Goal: Task Accomplishment & Management: Complete application form

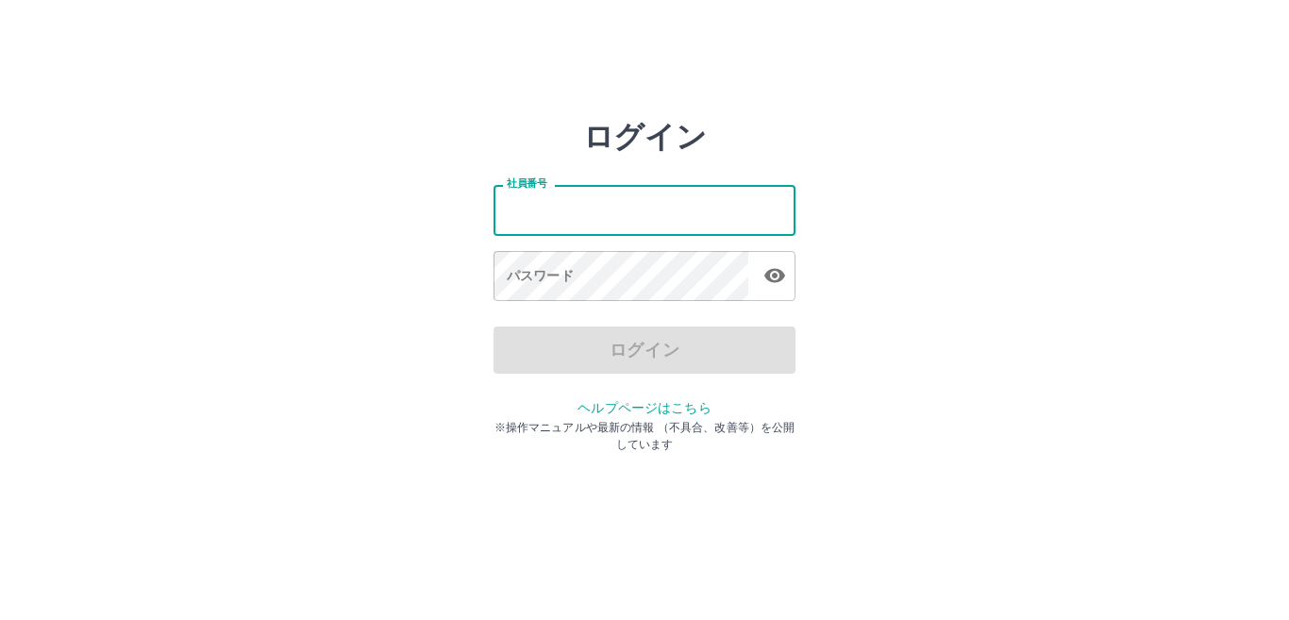
click at [633, 215] on input "社員番号" at bounding box center [645, 210] width 302 height 50
type input "*******"
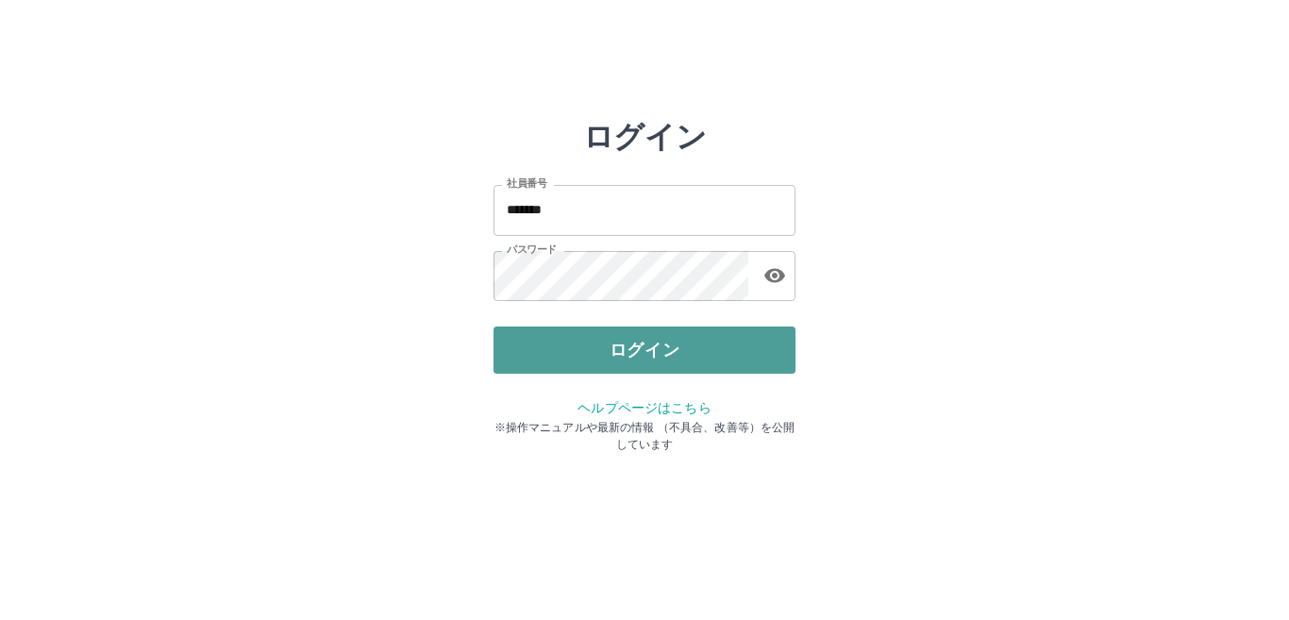
click at [638, 347] on button "ログイン" at bounding box center [645, 350] width 302 height 47
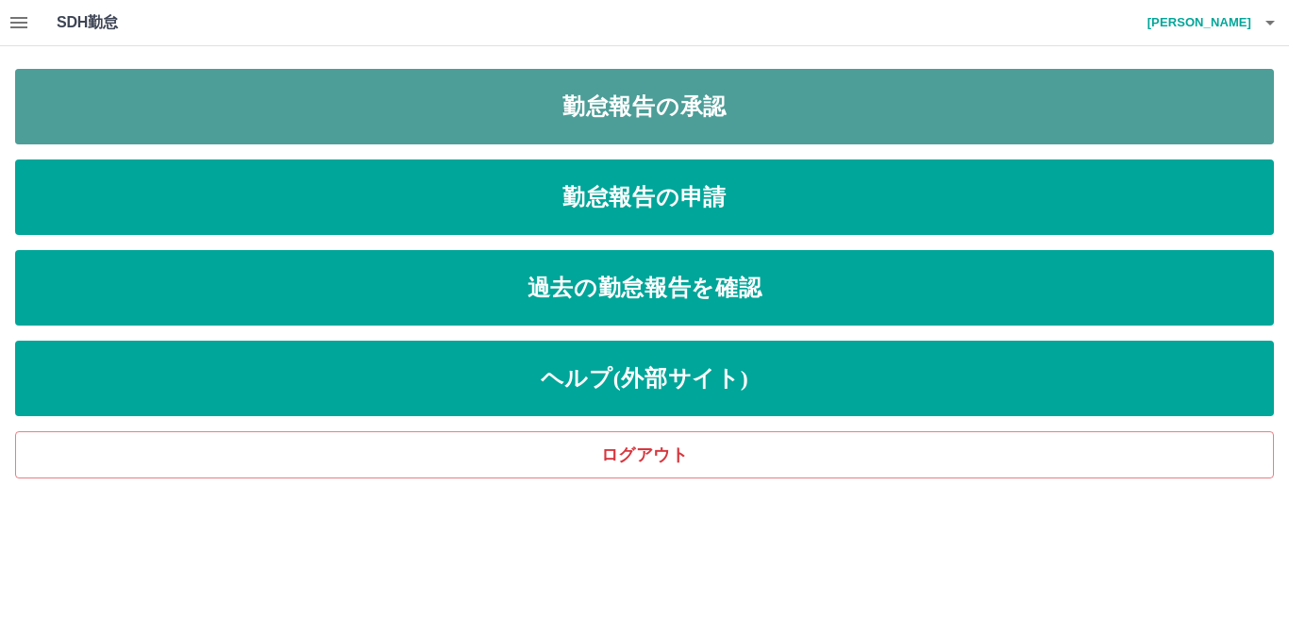
click at [789, 113] on link "勤怠報告の承認" at bounding box center [644, 107] width 1259 height 76
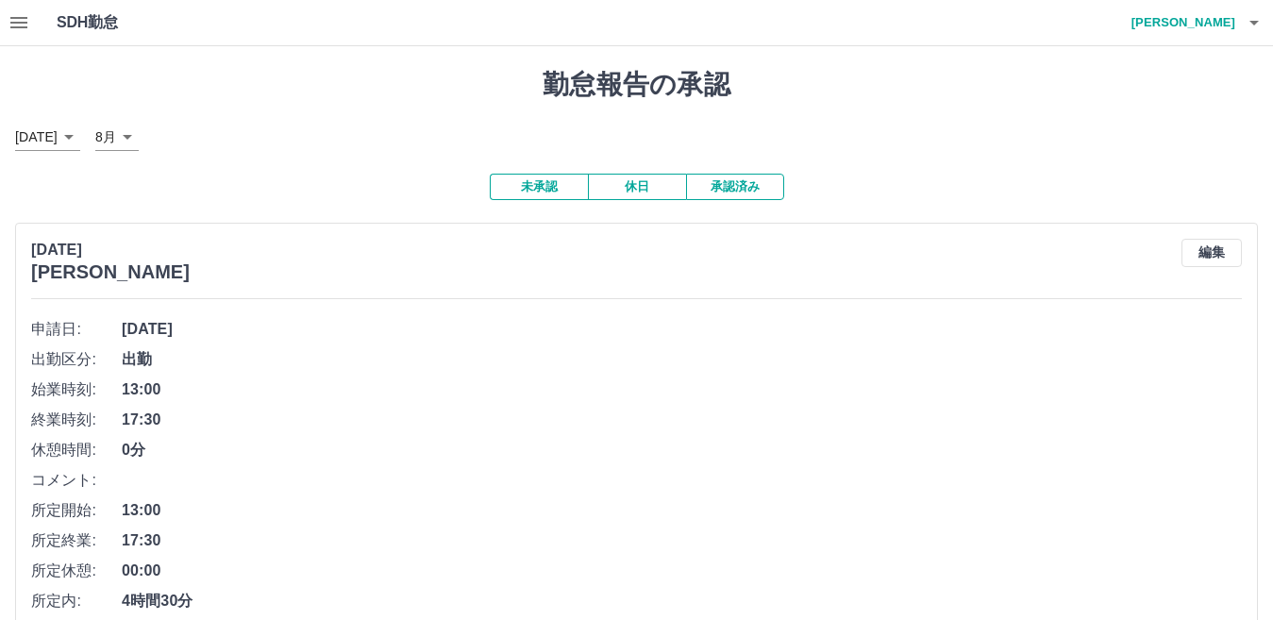
scroll to position [636, 0]
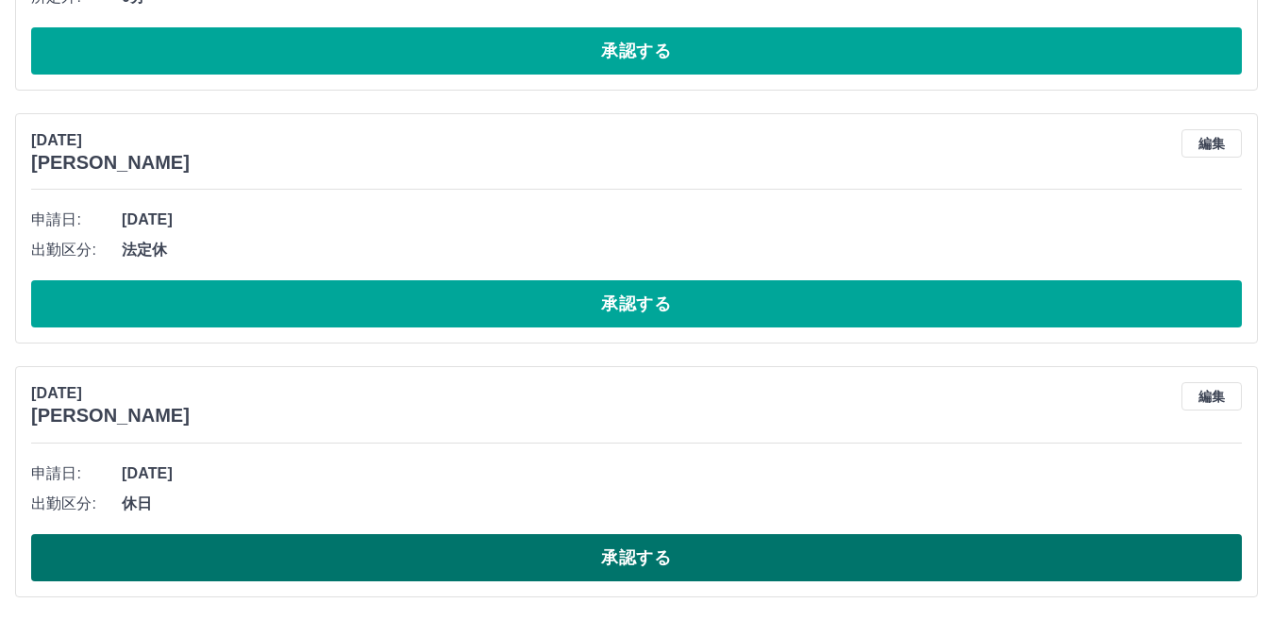
click at [782, 554] on button "承認する" at bounding box center [636, 557] width 1211 height 47
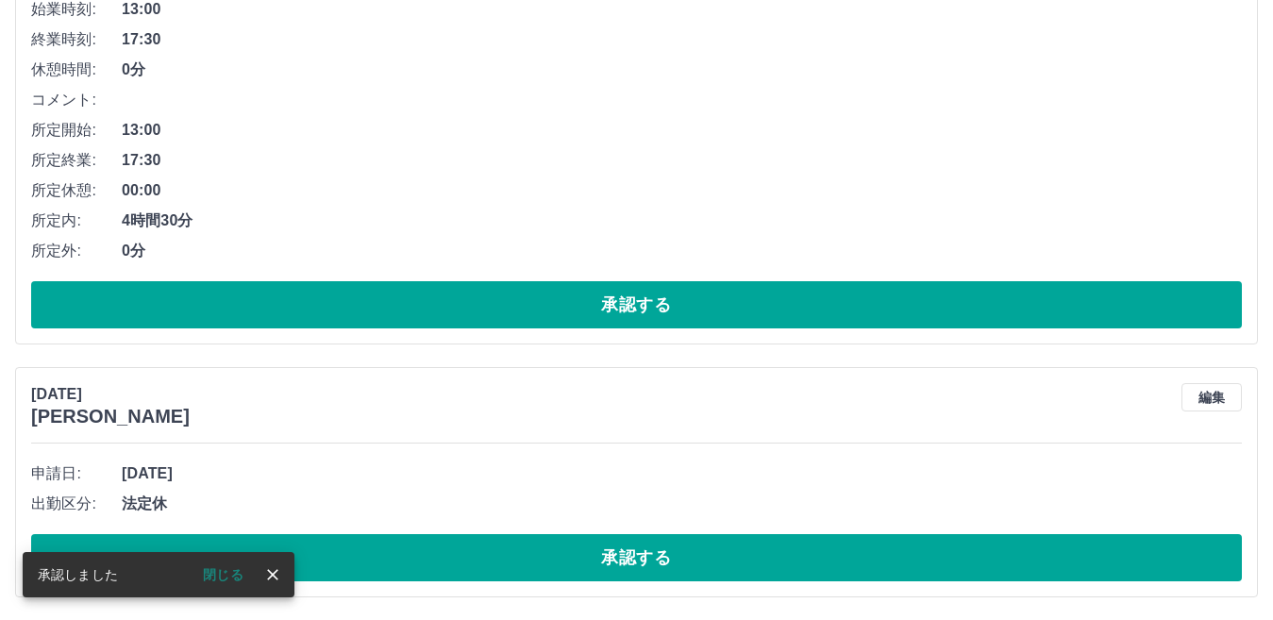
scroll to position [382, 0]
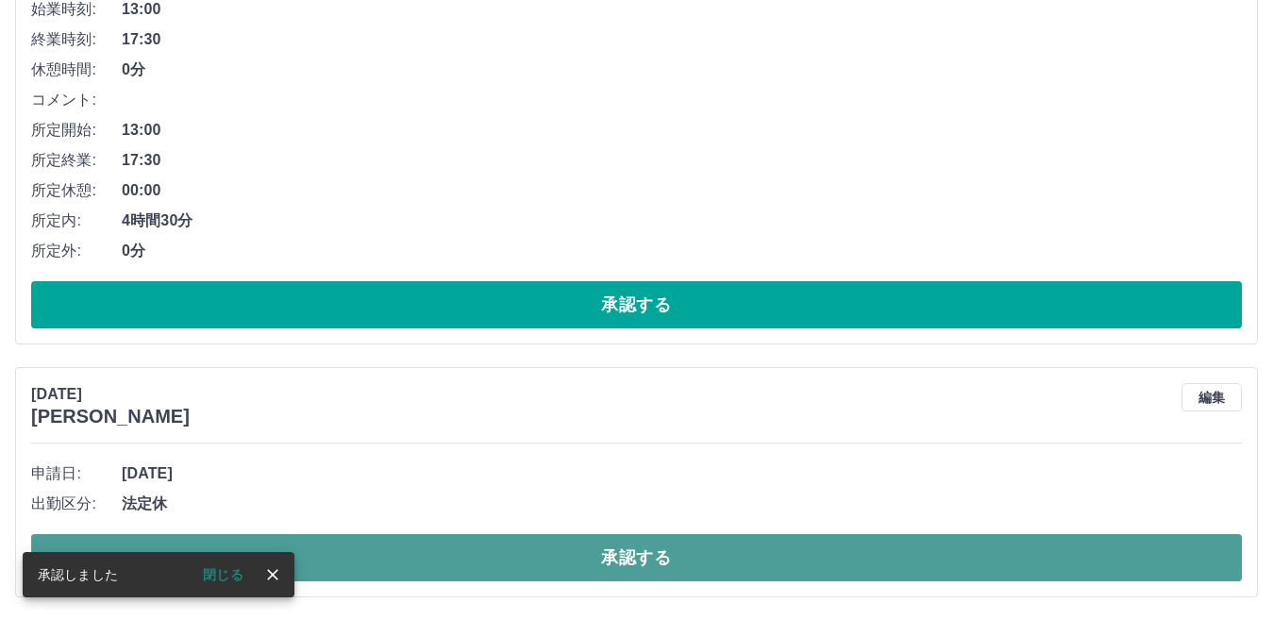
click at [782, 553] on button "承認する" at bounding box center [636, 557] width 1211 height 47
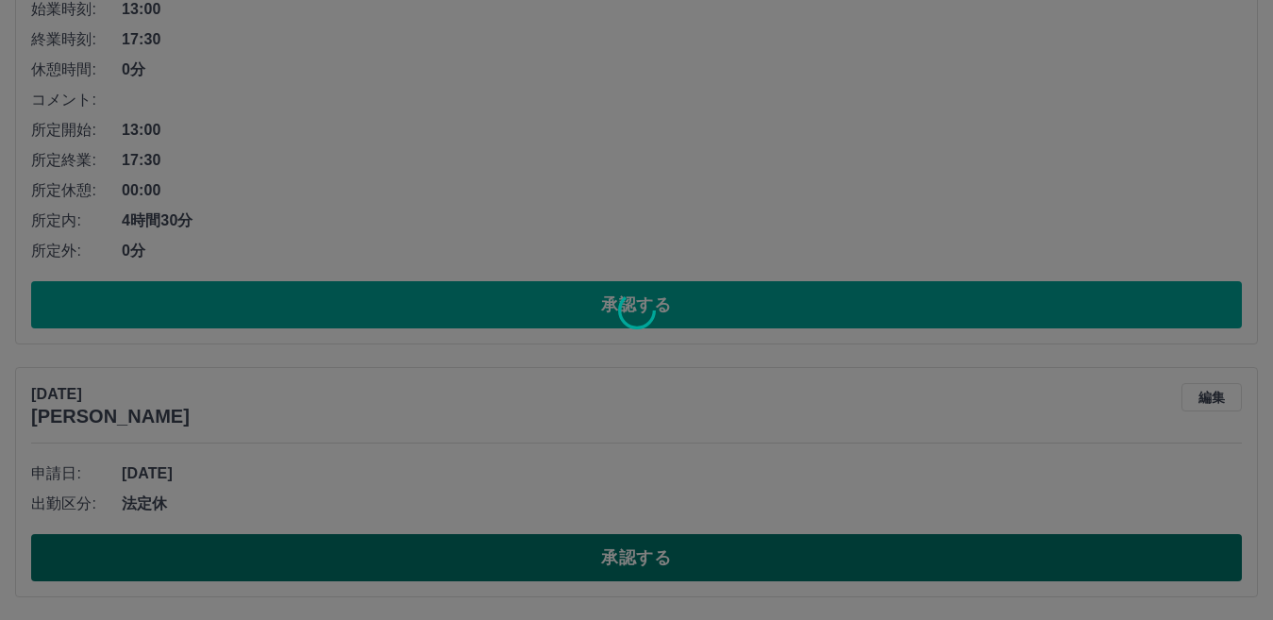
scroll to position [129, 0]
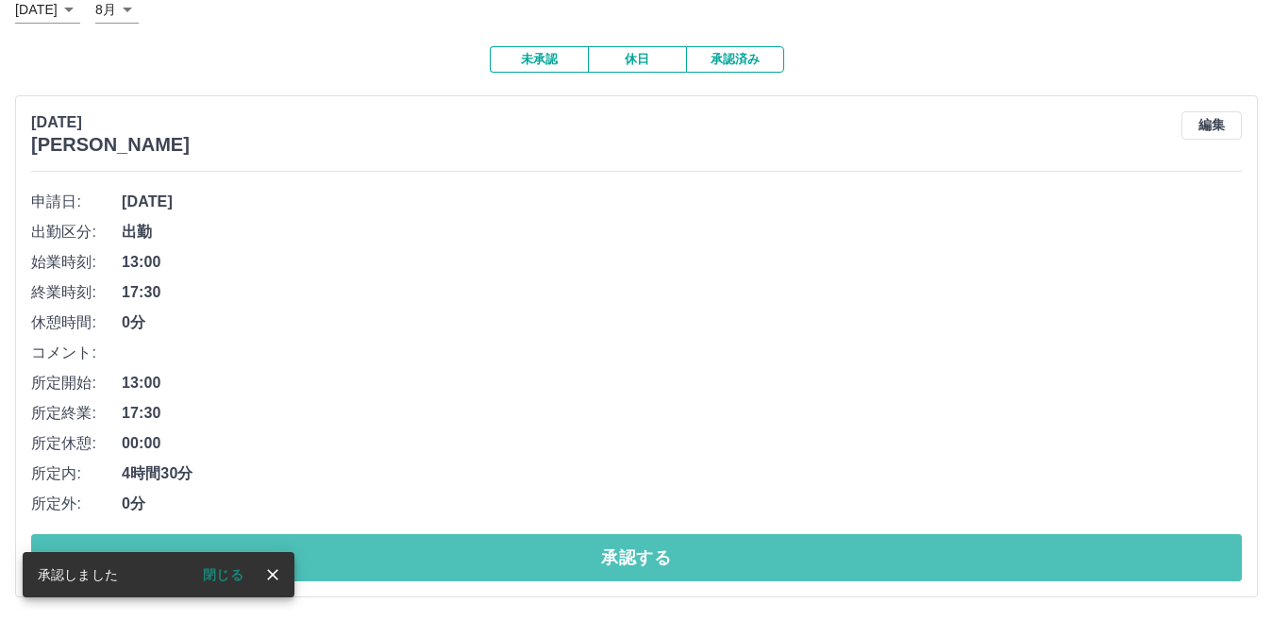
click at [782, 553] on button "承認する" at bounding box center [636, 557] width 1211 height 47
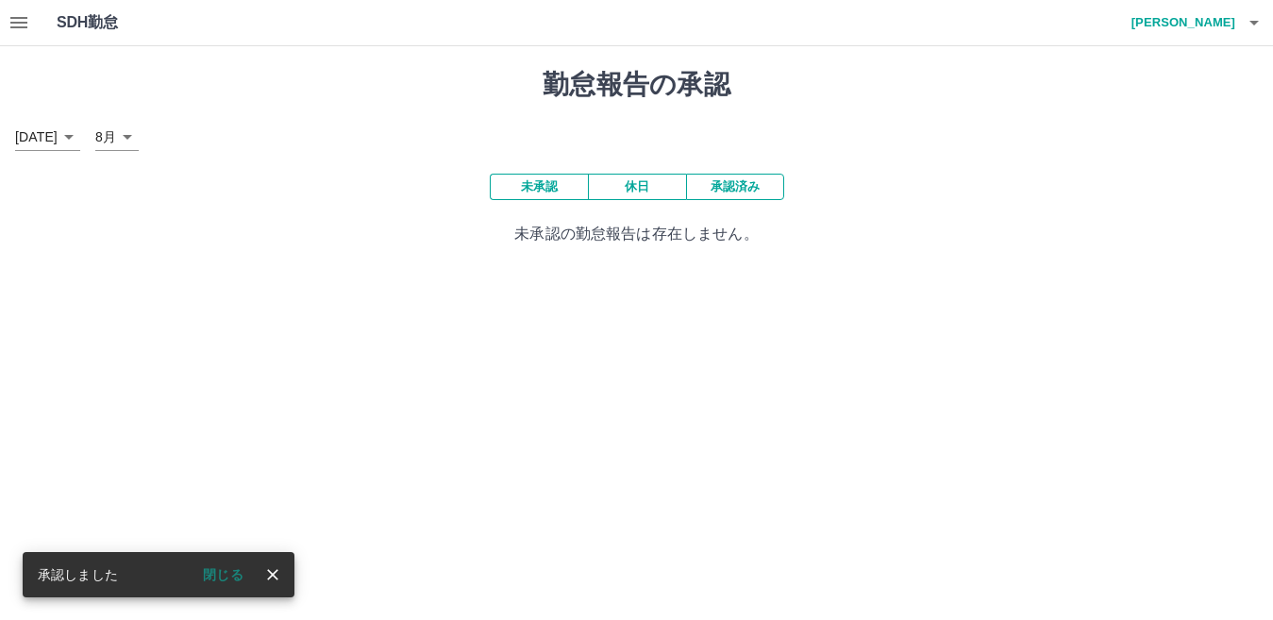
scroll to position [0, 0]
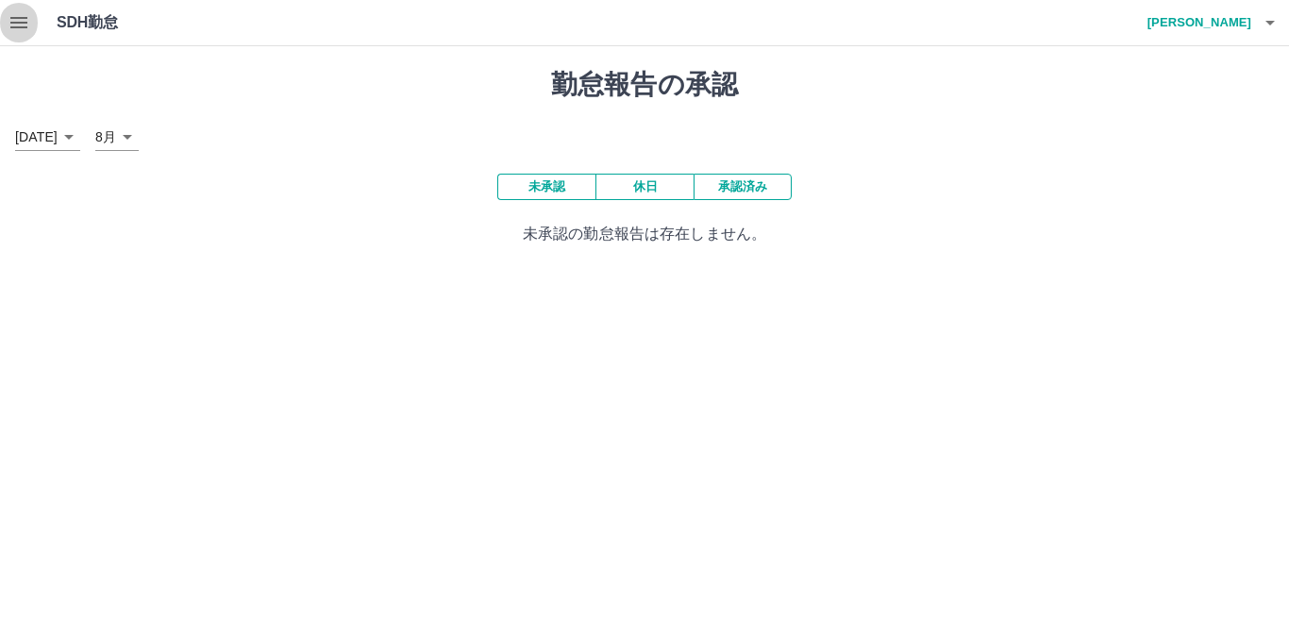
click at [18, 28] on icon "button" at bounding box center [18, 22] width 17 height 11
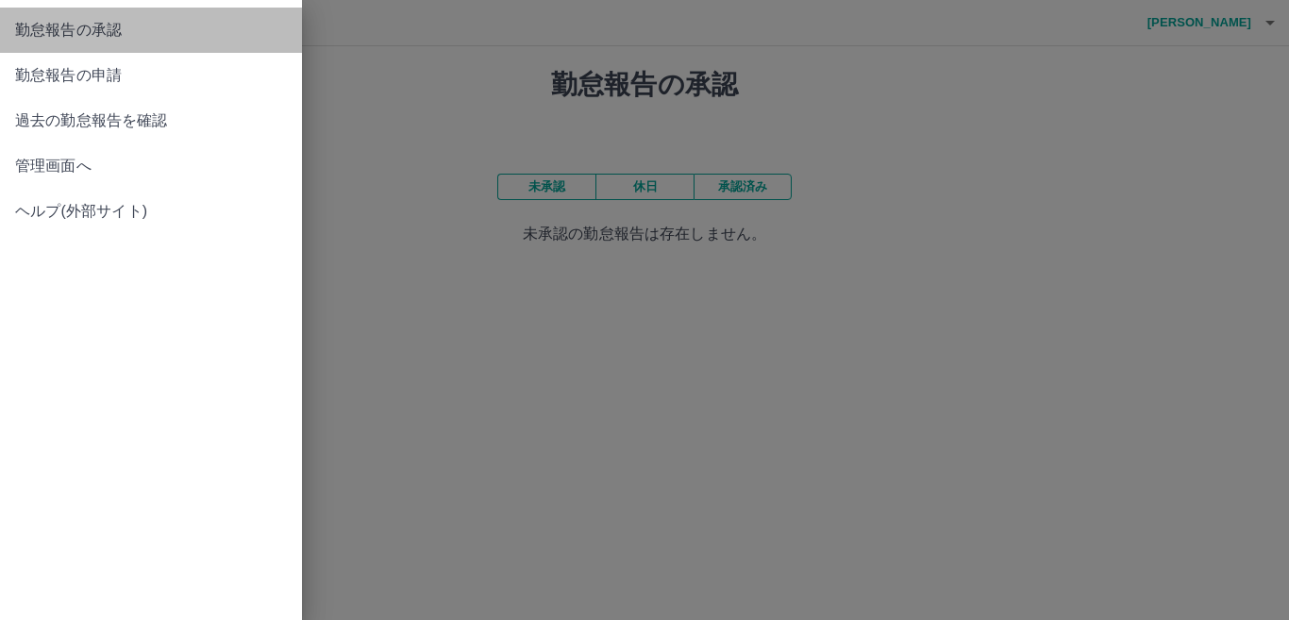
click at [149, 32] on span "勤怠報告の承認" at bounding box center [151, 30] width 272 height 23
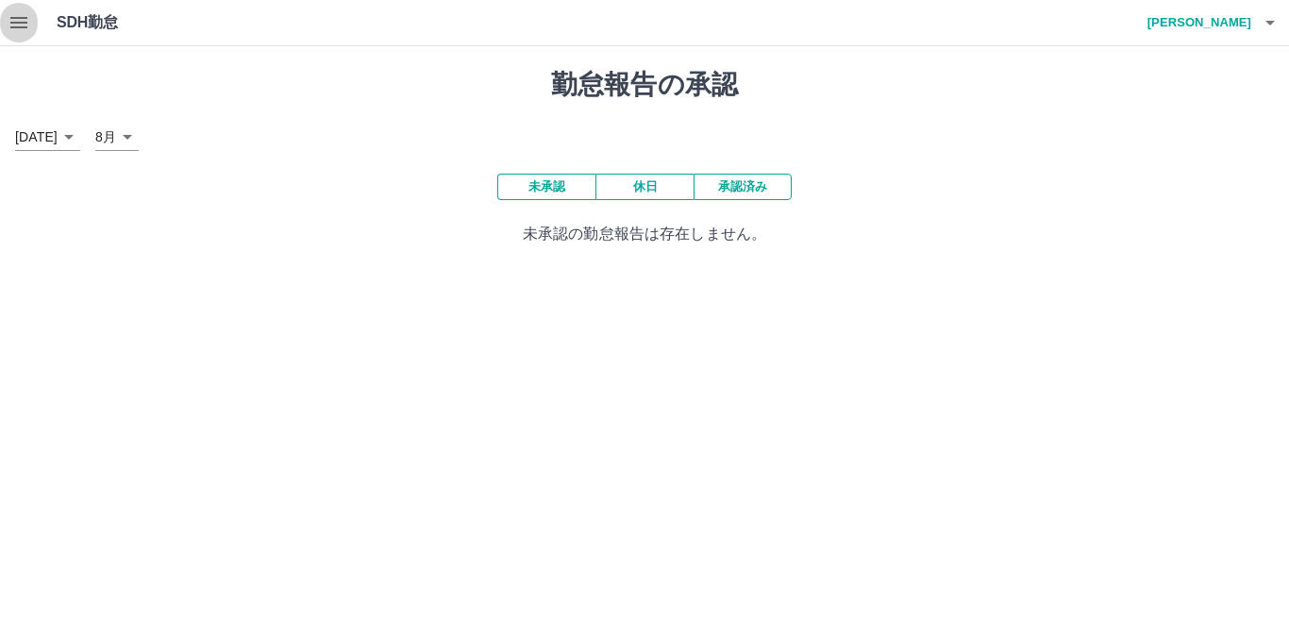
click at [31, 25] on button "button" at bounding box center [19, 22] width 38 height 45
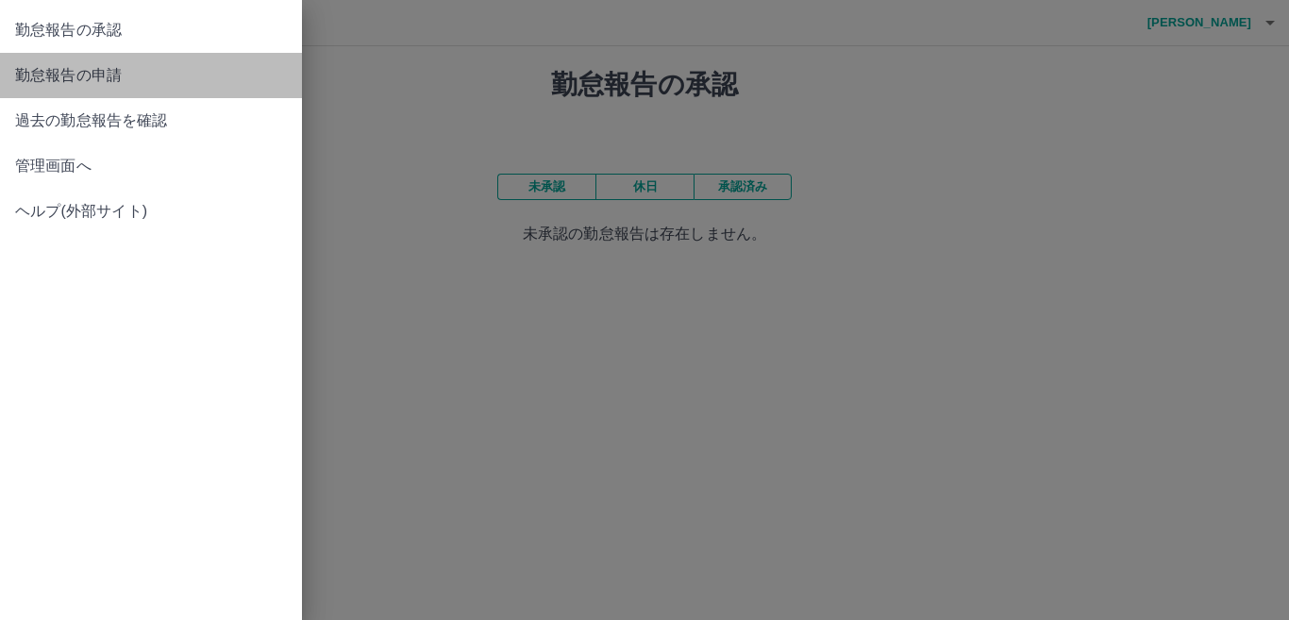
click at [72, 74] on span "勤怠報告の申請" at bounding box center [151, 75] width 272 height 23
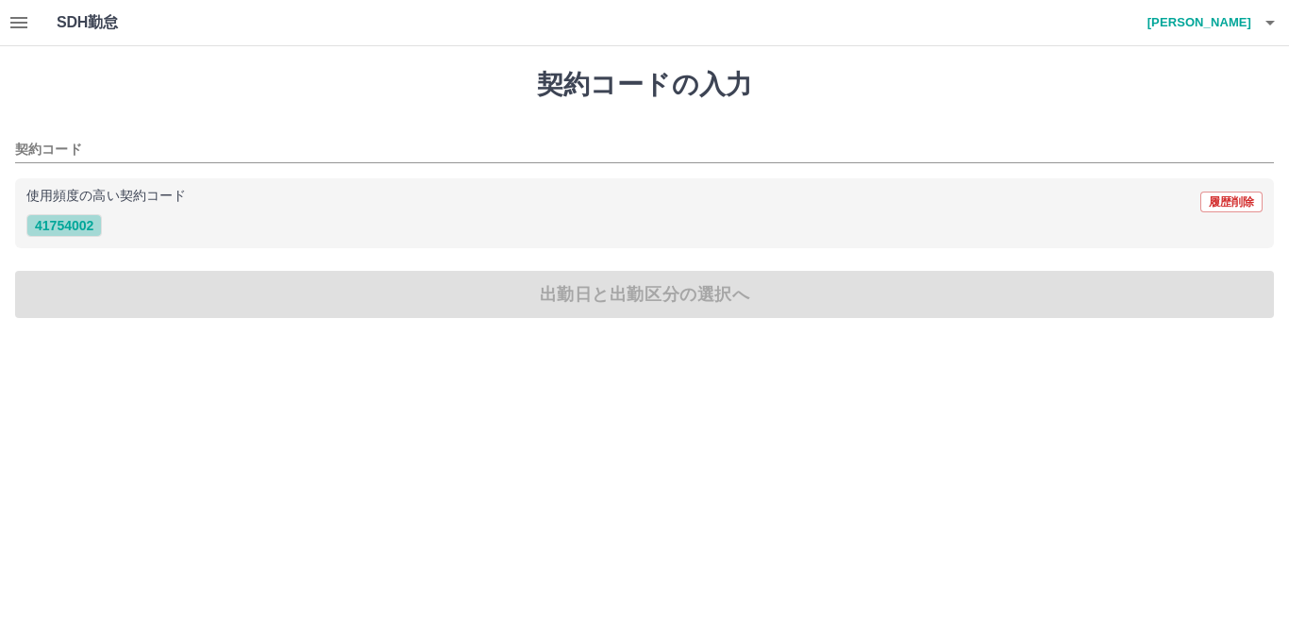
click at [62, 224] on button "41754002" at bounding box center [64, 225] width 76 height 23
type input "********"
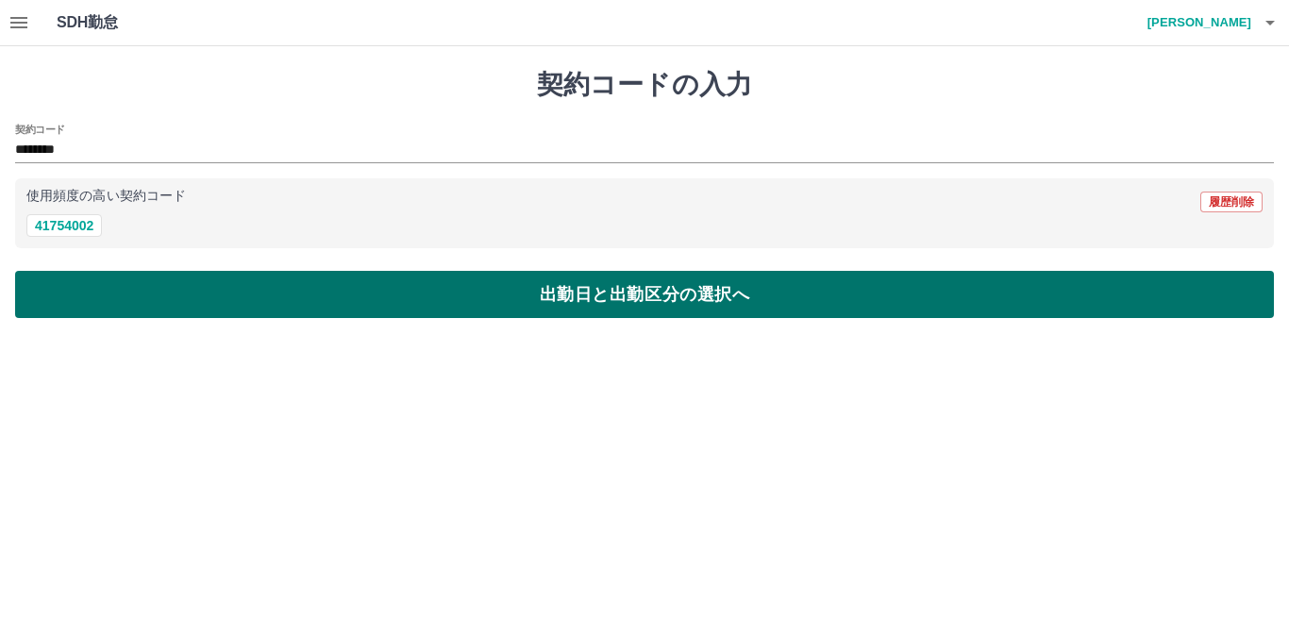
click at [150, 291] on button "出勤日と出勤区分の選択へ" at bounding box center [644, 294] width 1259 height 47
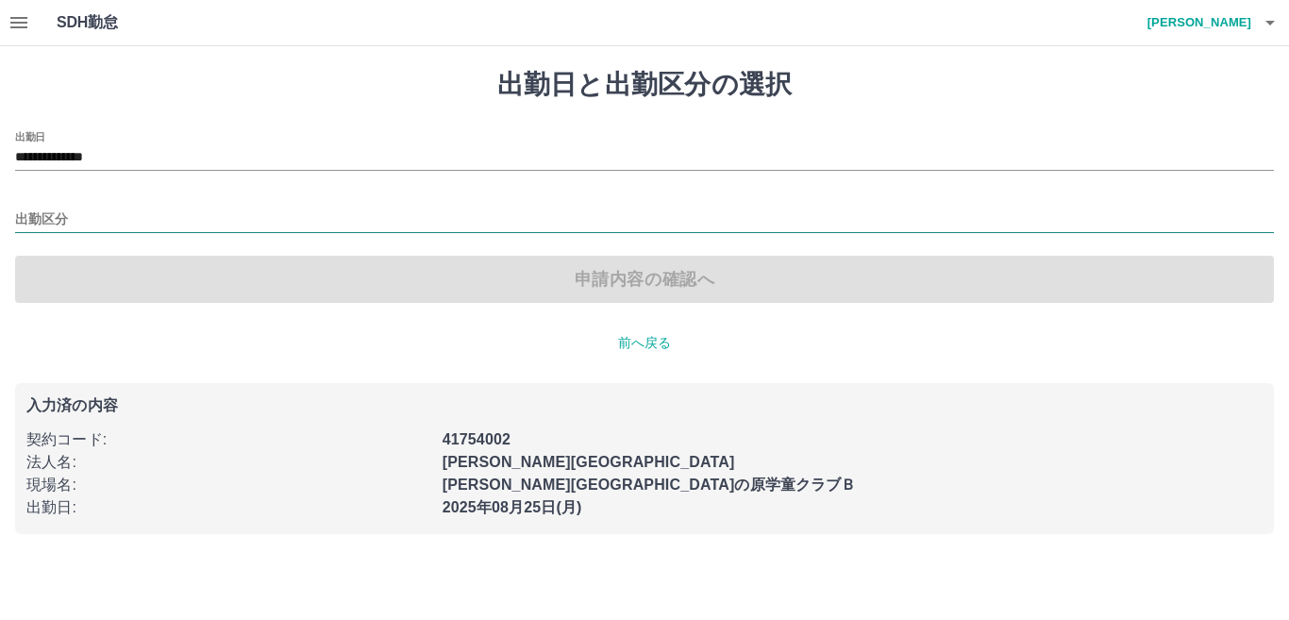
click at [179, 227] on input "出勤区分" at bounding box center [644, 221] width 1259 height 24
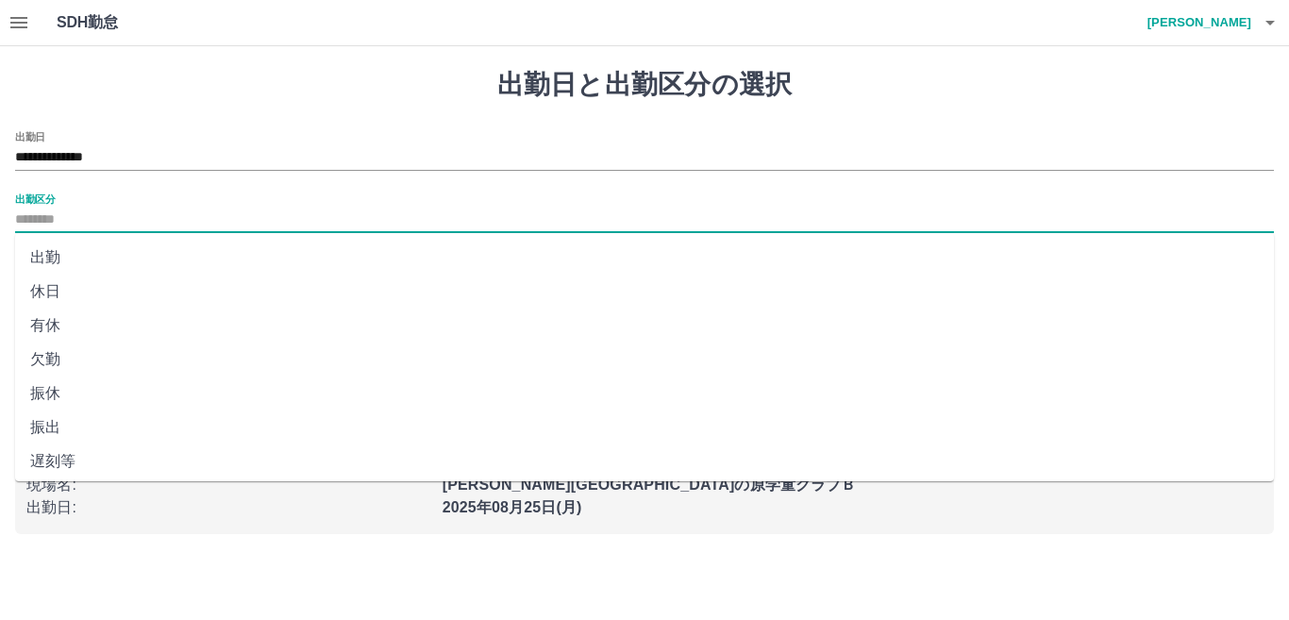
click at [102, 254] on li "出勤" at bounding box center [644, 258] width 1259 height 34
type input "**"
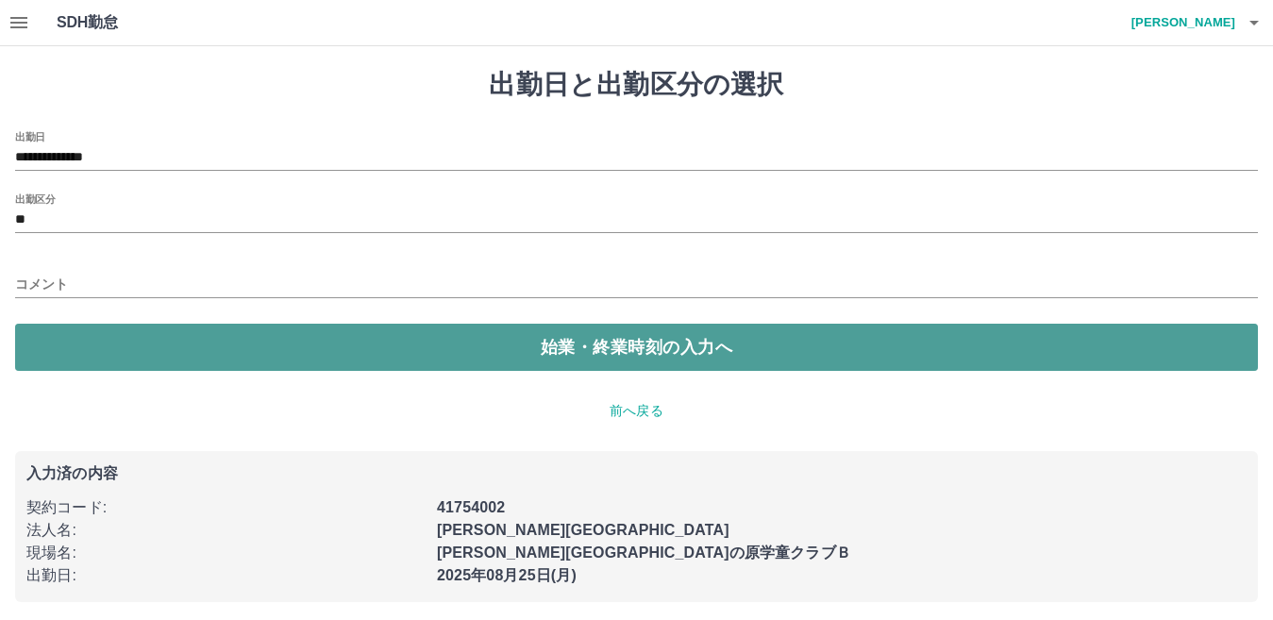
click at [131, 365] on button "始業・終業時刻の入力へ" at bounding box center [636, 347] width 1243 height 47
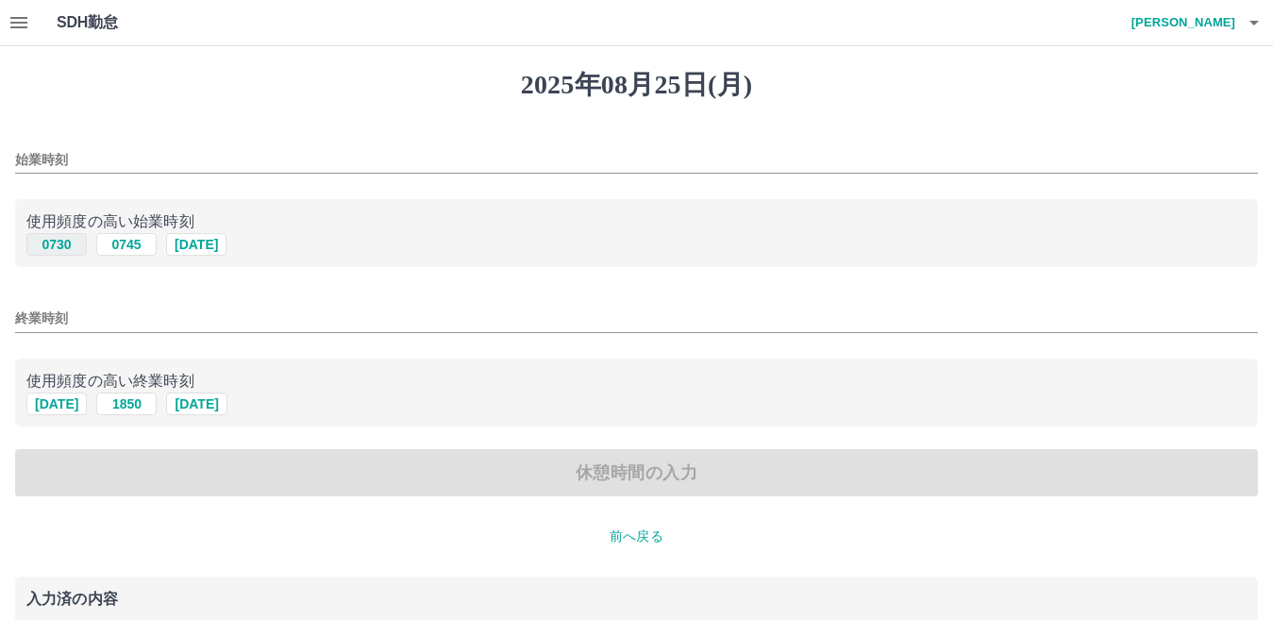
click at [62, 247] on button "0730" at bounding box center [56, 244] width 60 height 23
type input "****"
click at [107, 338] on div "始業時刻 **** 使用頻度の高い始業時刻 0730 0745 [DATE] 終業時刻 使用頻度の高い終業時刻 [DATE] [DATE] [DATE] 休憩…" at bounding box center [636, 314] width 1243 height 366
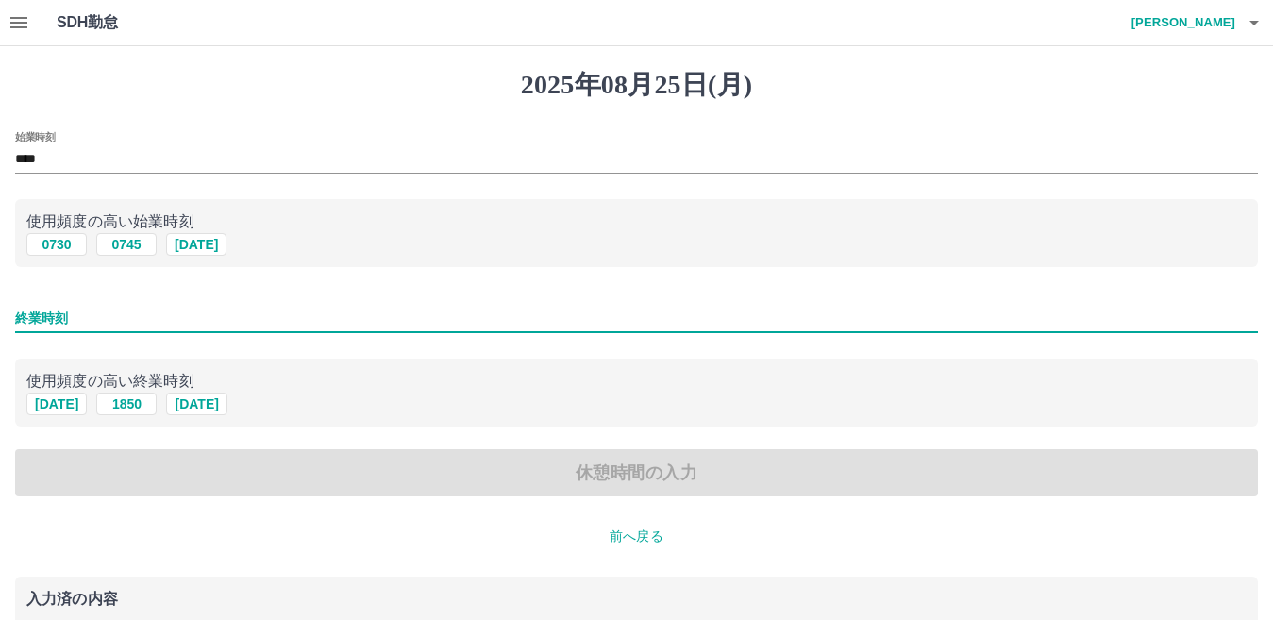
click at [109, 328] on input "終業時刻" at bounding box center [636, 318] width 1243 height 27
type input "****"
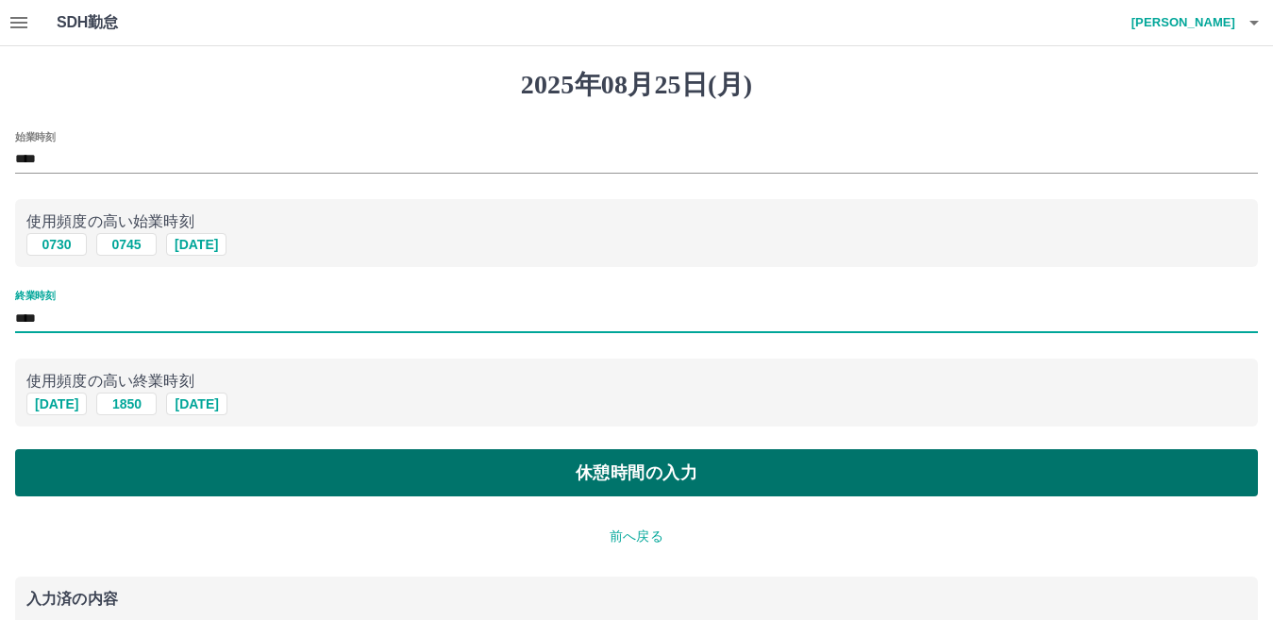
click at [243, 469] on button "休憩時間の入力" at bounding box center [636, 472] width 1243 height 47
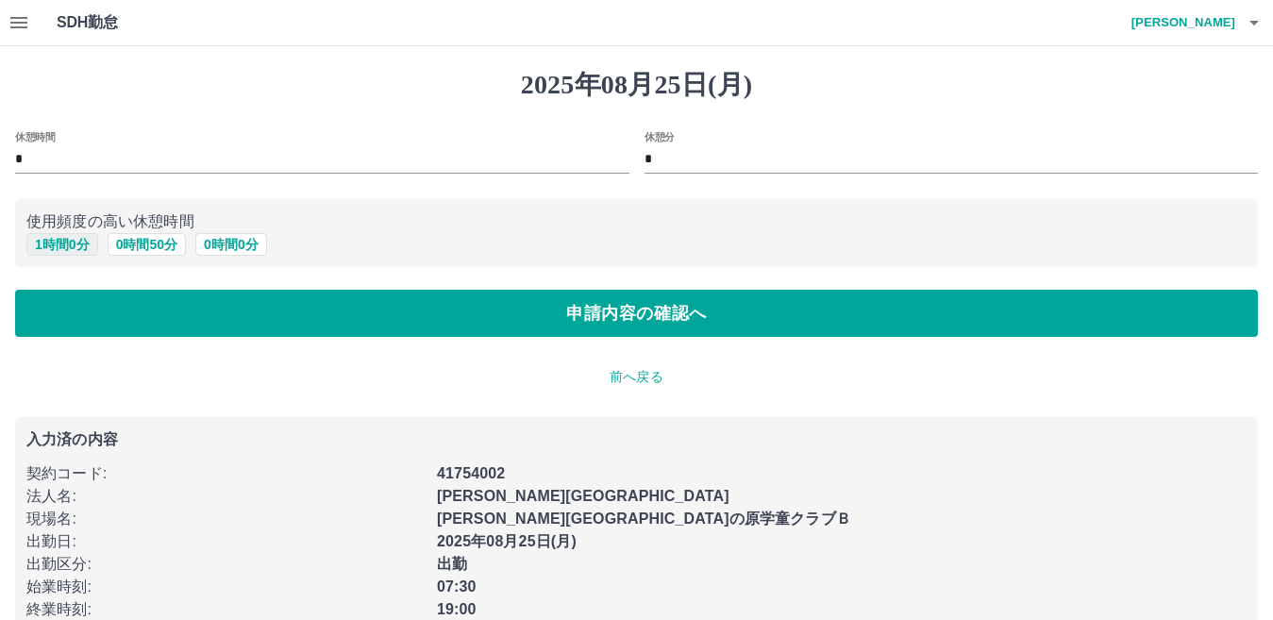
click at [72, 233] on button "1 時間 0 分" at bounding box center [62, 244] width 72 height 23
type input "*"
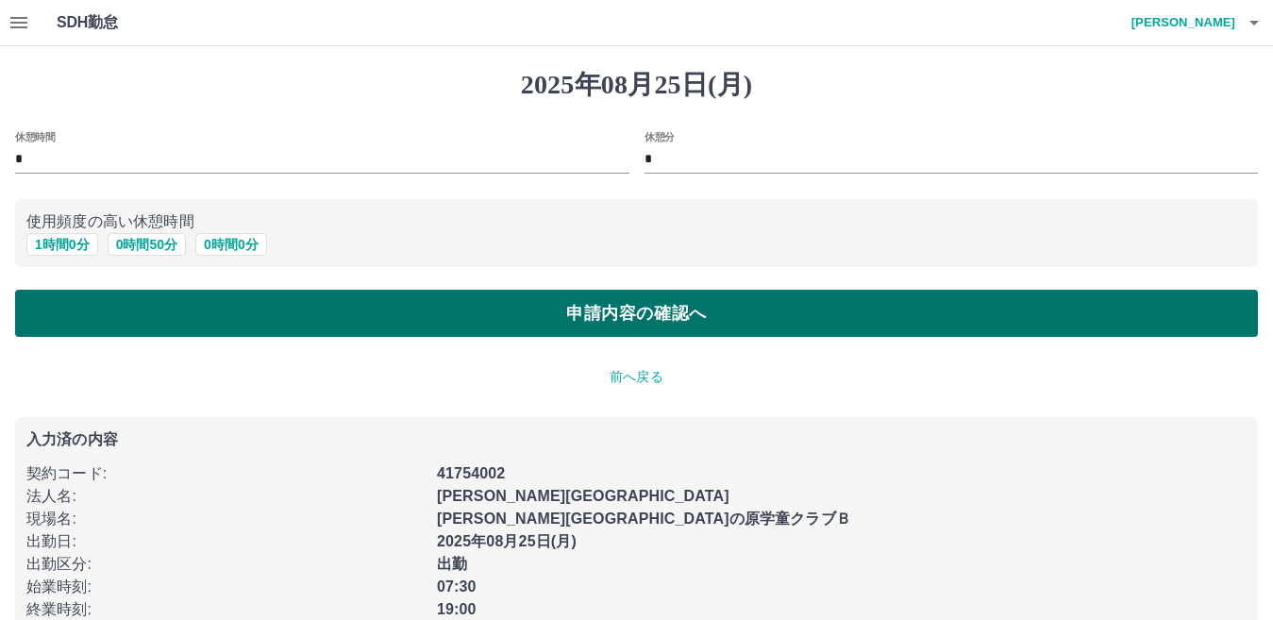
click at [134, 335] on button "申請内容の確認へ" at bounding box center [636, 313] width 1243 height 47
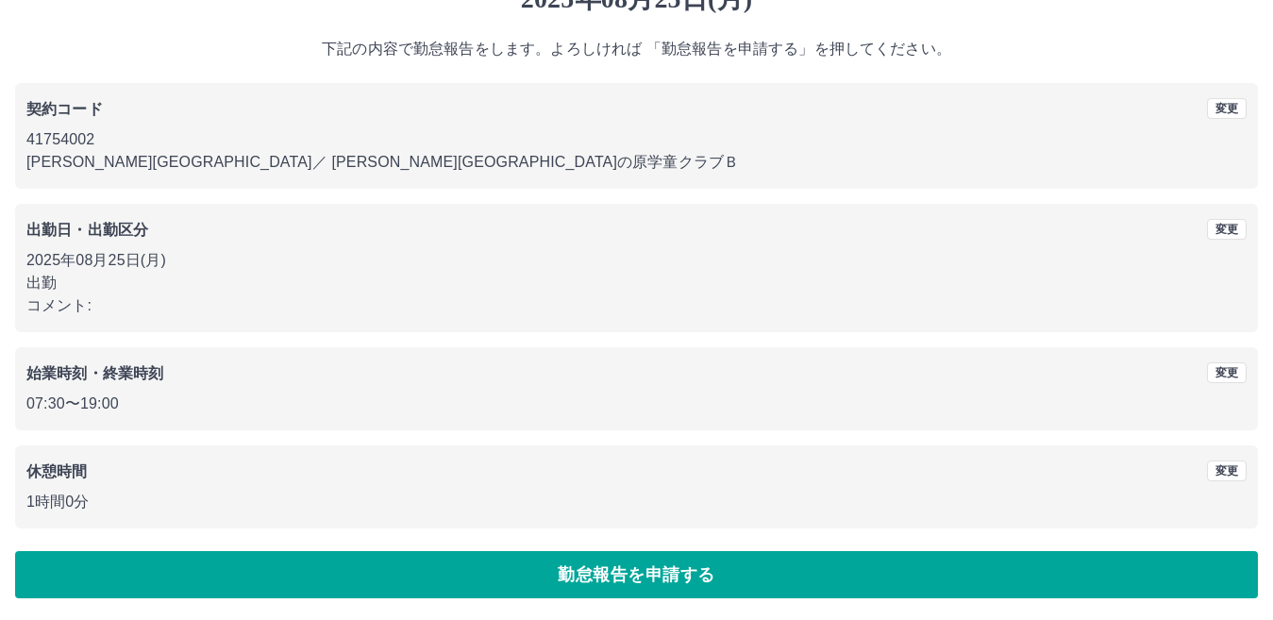
scroll to position [87, 0]
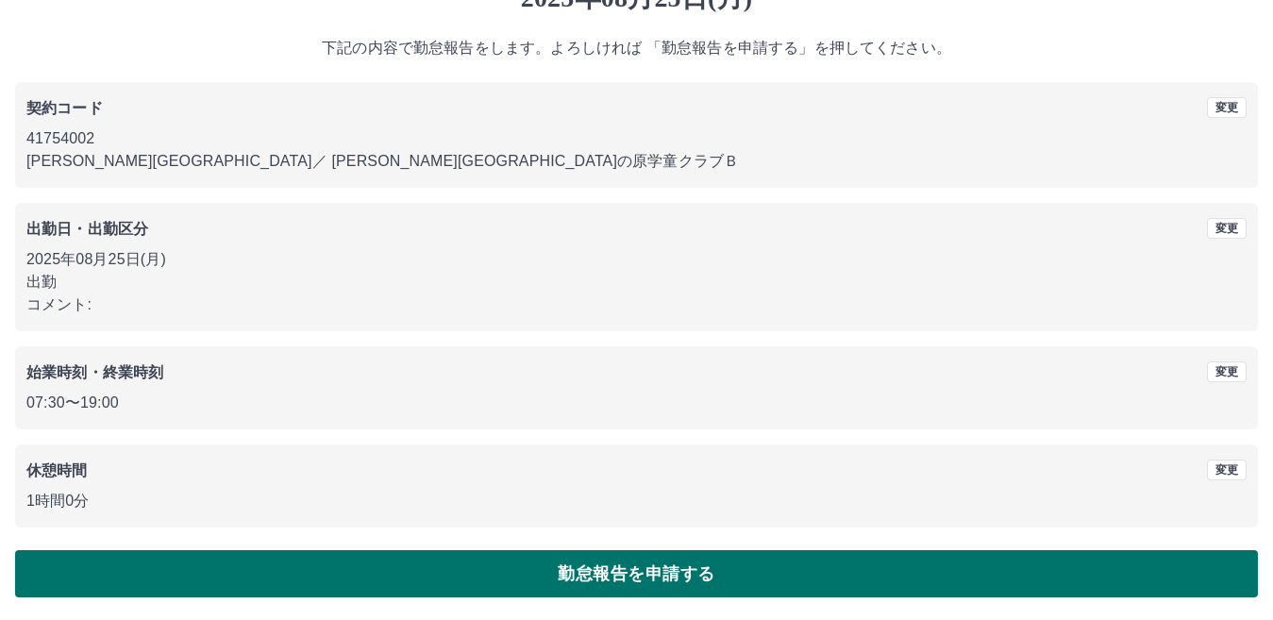
click at [619, 558] on button "勤怠報告を申請する" at bounding box center [636, 573] width 1243 height 47
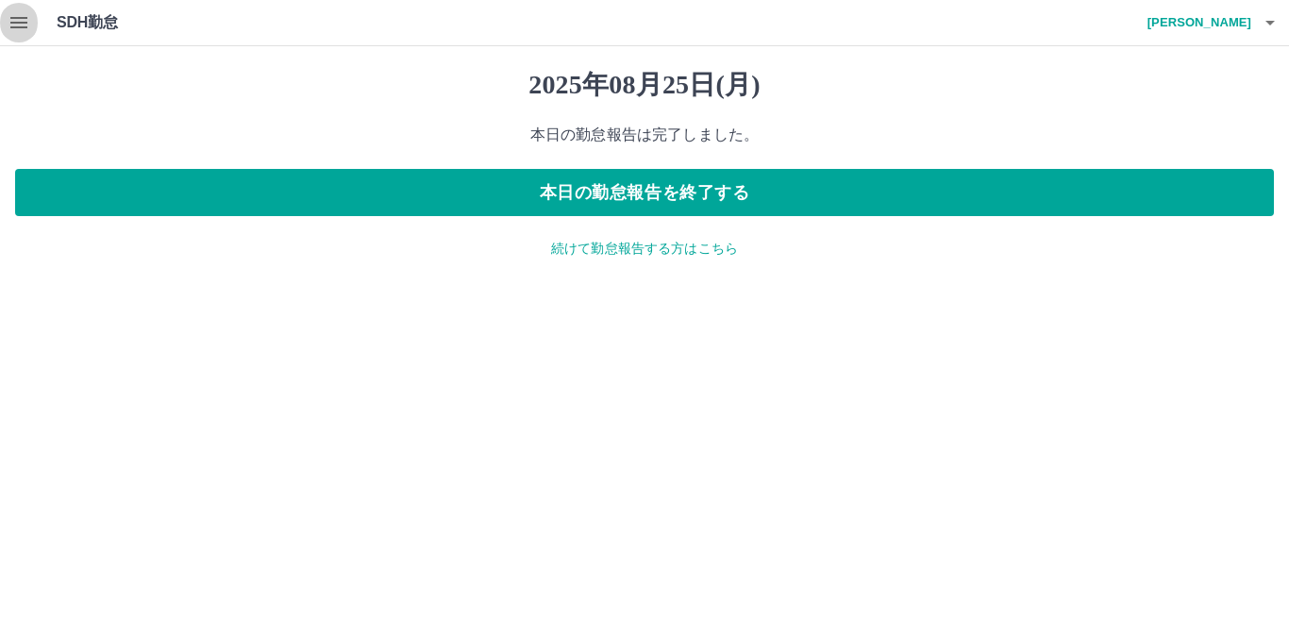
click at [32, 32] on button "button" at bounding box center [19, 22] width 38 height 45
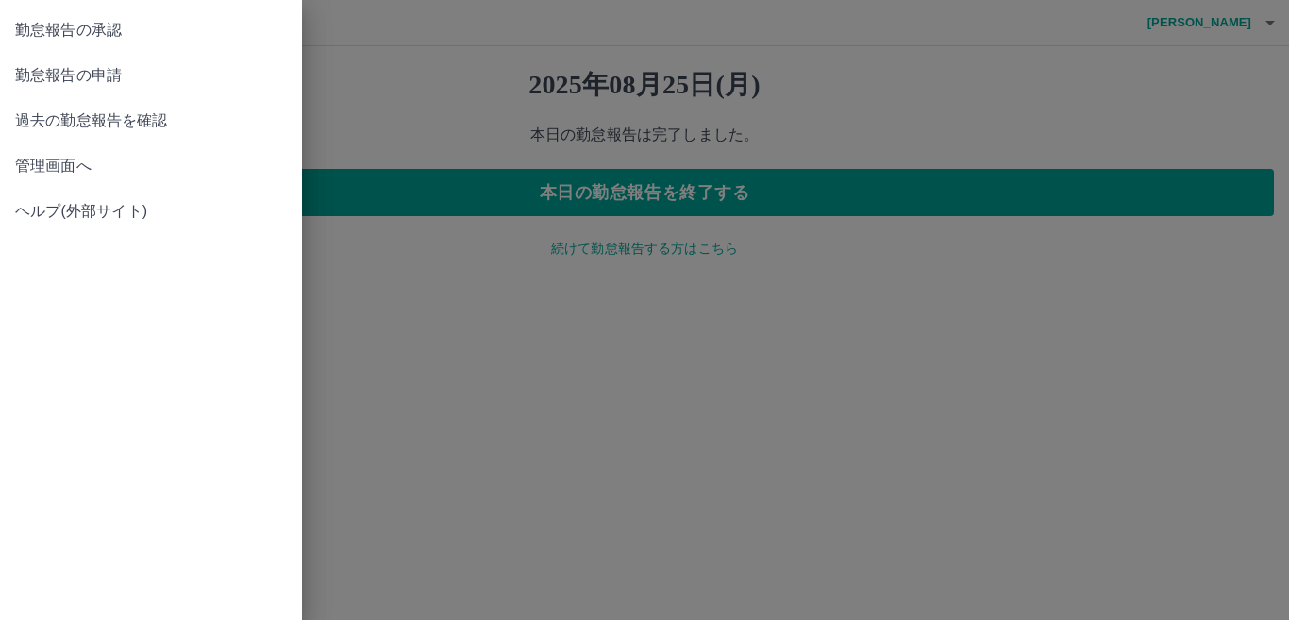
click at [134, 36] on span "勤怠報告の承認" at bounding box center [151, 30] width 272 height 23
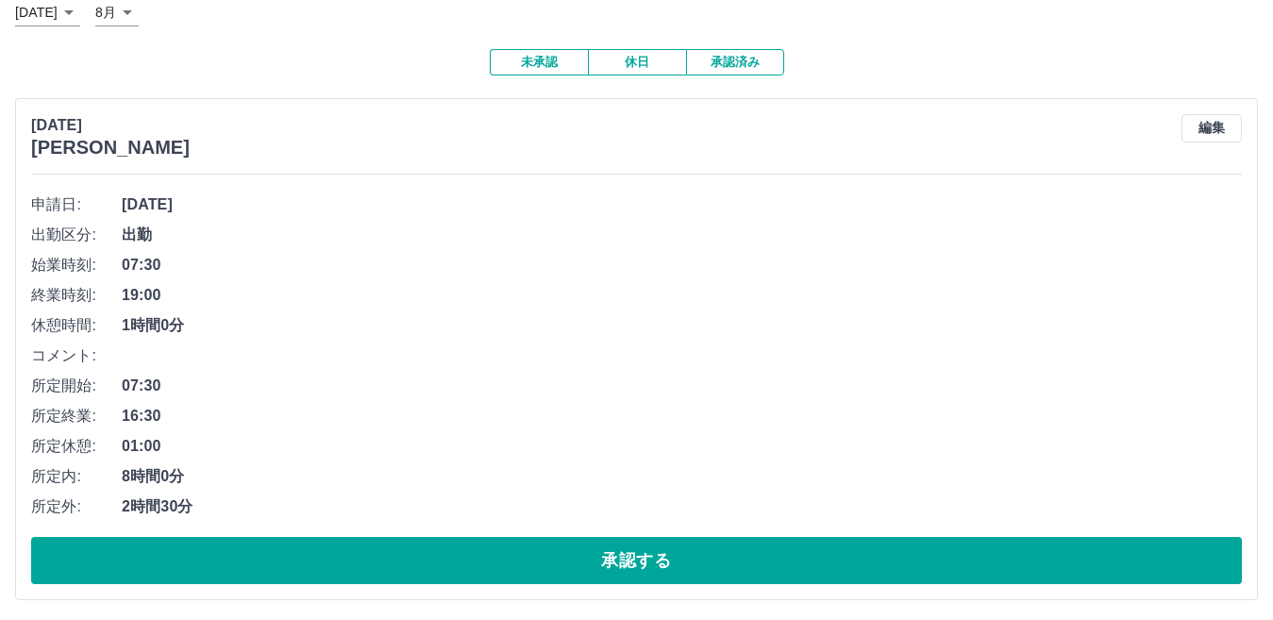
scroll to position [129, 0]
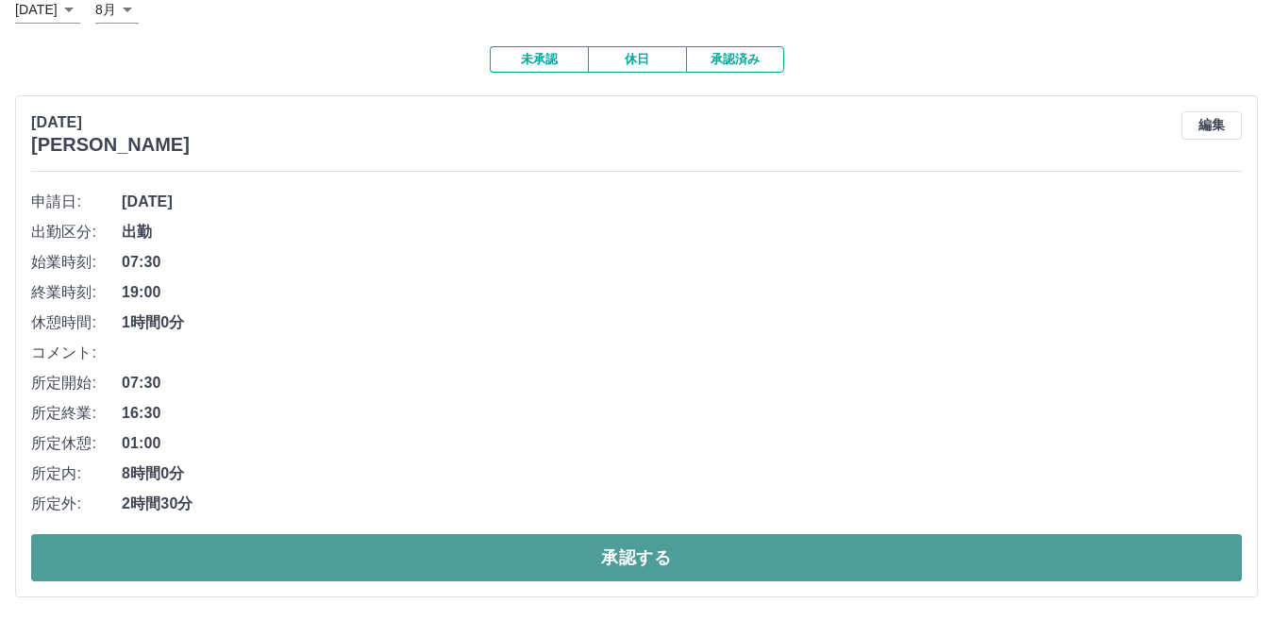
click at [447, 563] on button "承認する" at bounding box center [636, 557] width 1211 height 47
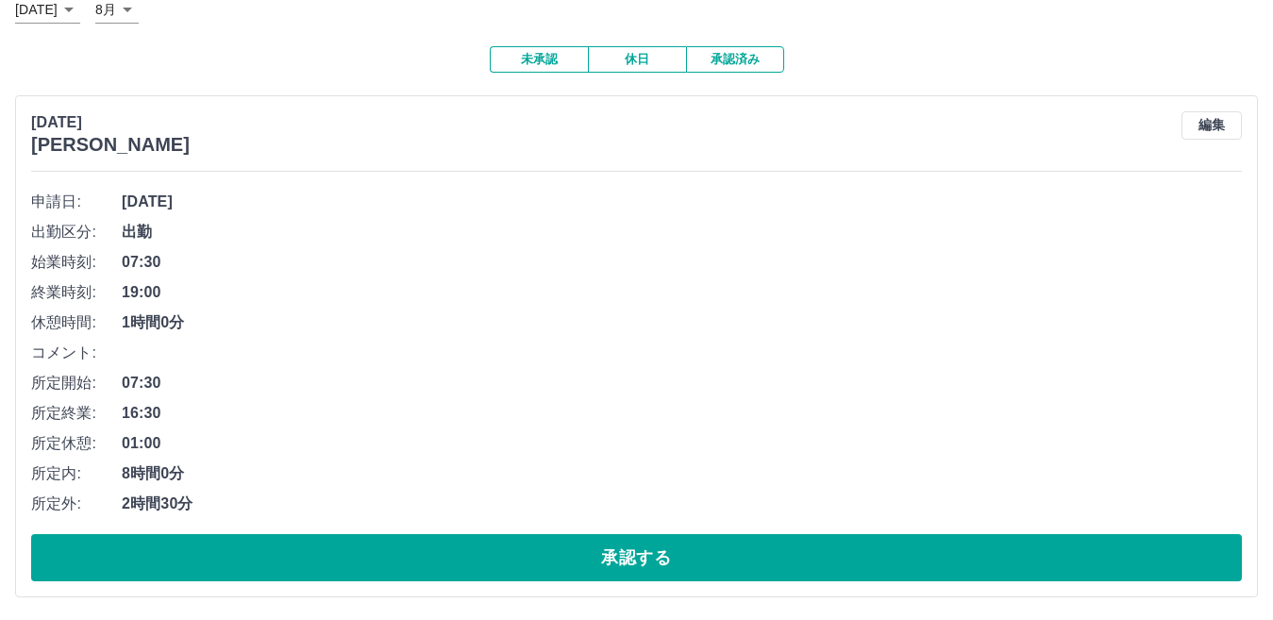
click at [447, 563] on button "承認する" at bounding box center [636, 557] width 1211 height 47
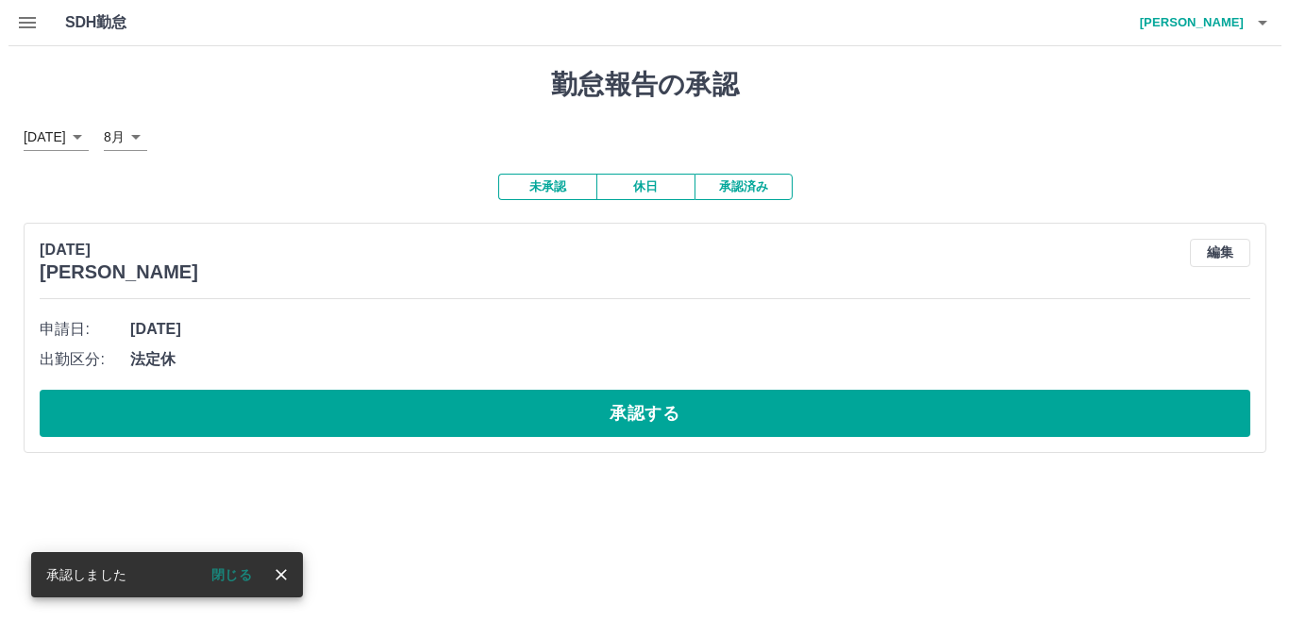
scroll to position [0, 0]
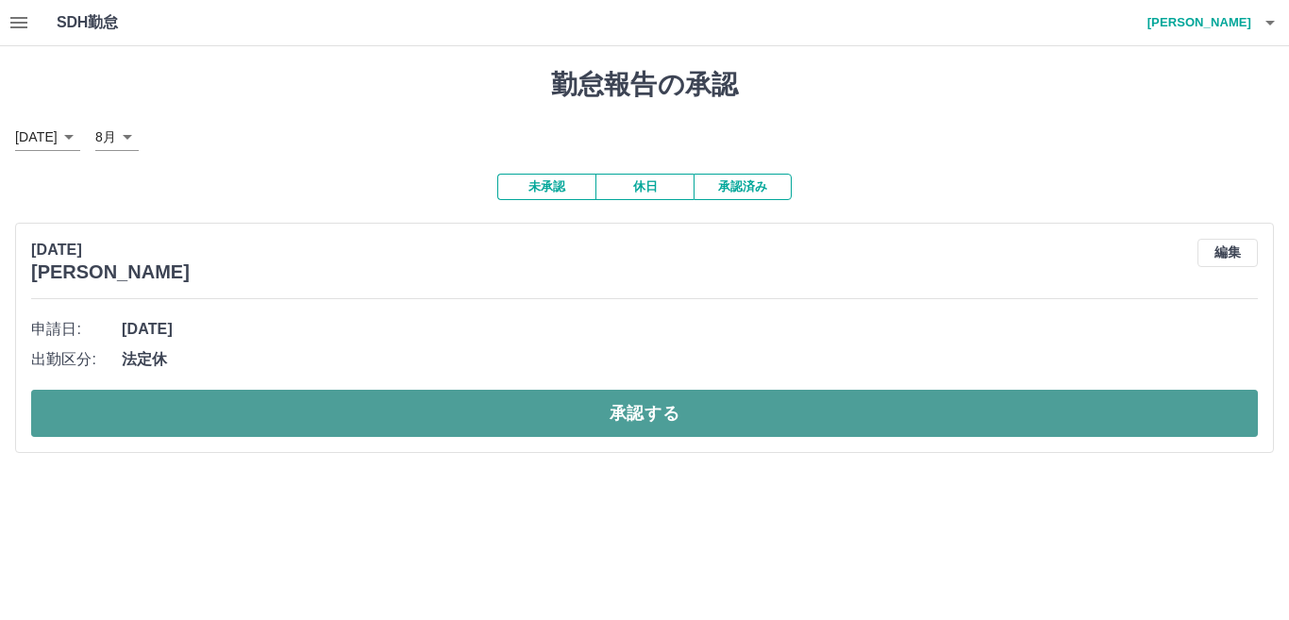
click at [486, 425] on button "承認する" at bounding box center [644, 413] width 1227 height 47
click at [504, 398] on button "承認する" at bounding box center [644, 413] width 1227 height 47
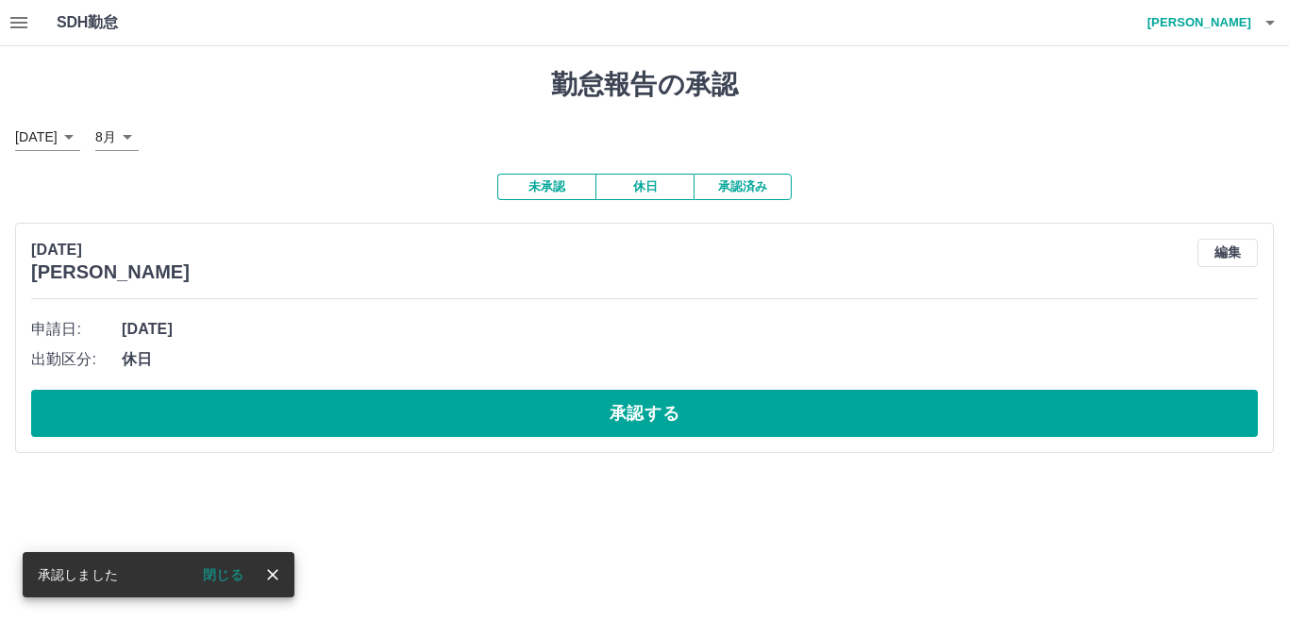
click at [504, 398] on button "承認する" at bounding box center [644, 413] width 1227 height 47
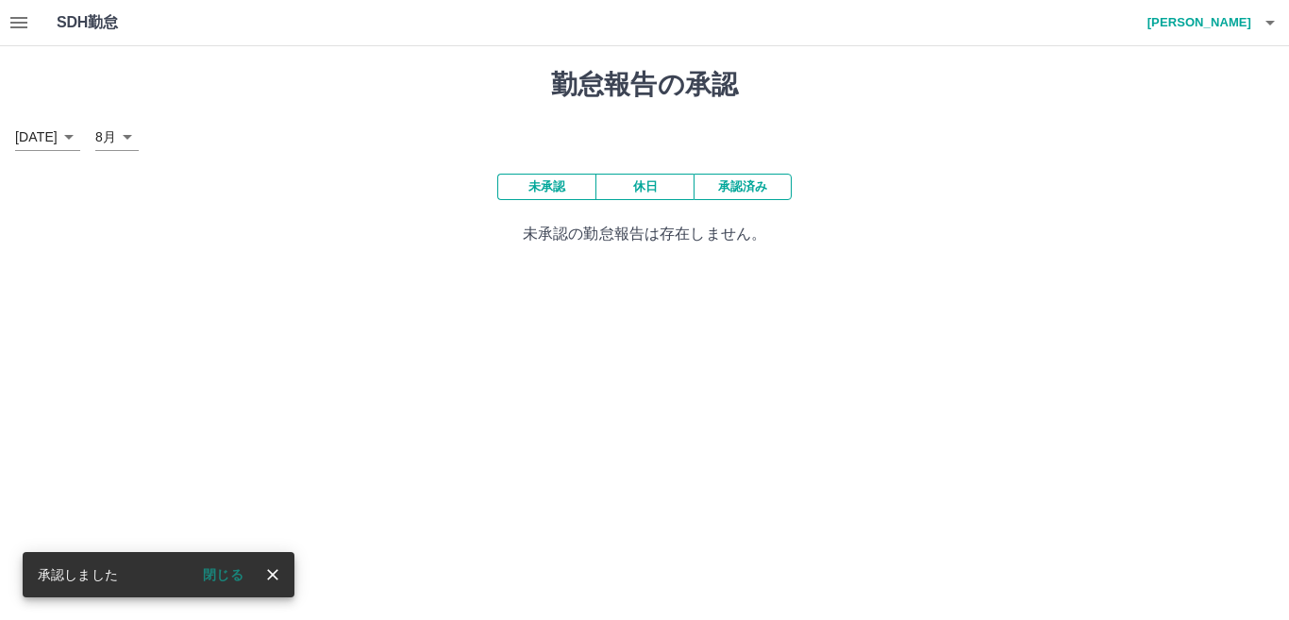
click at [1268, 24] on icon "button" at bounding box center [1270, 22] width 23 height 23
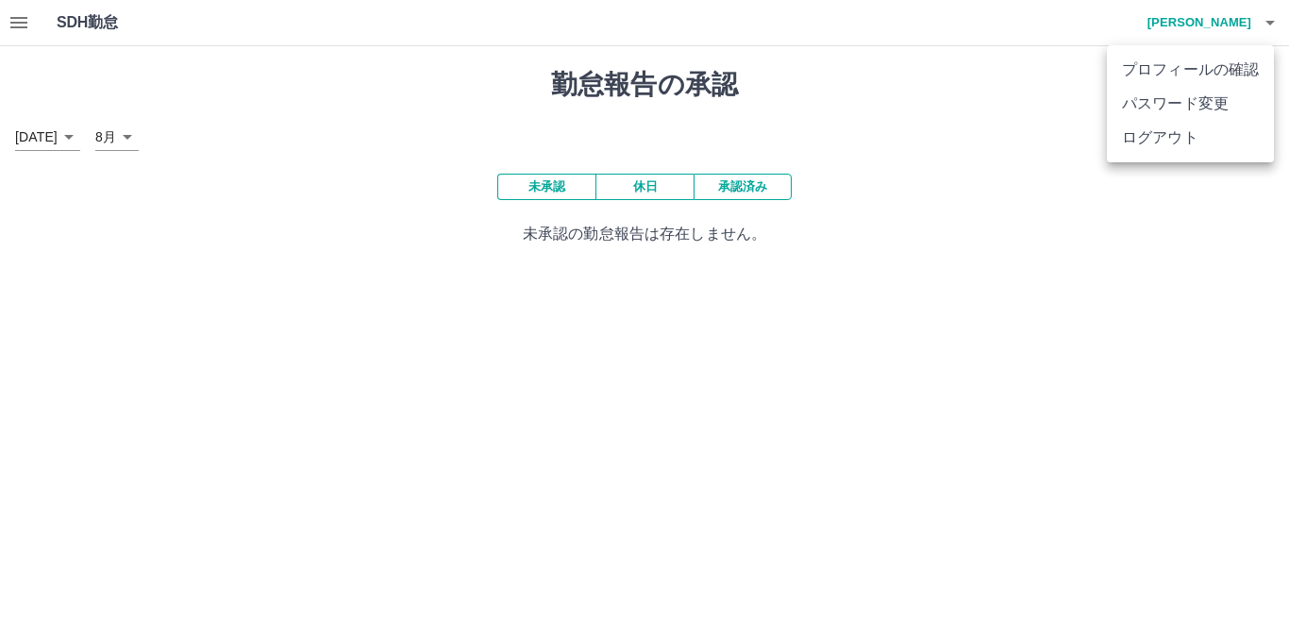
click at [1197, 140] on li "ログアウト" at bounding box center [1190, 138] width 167 height 34
